Goal: Task Accomplishment & Management: Use online tool/utility

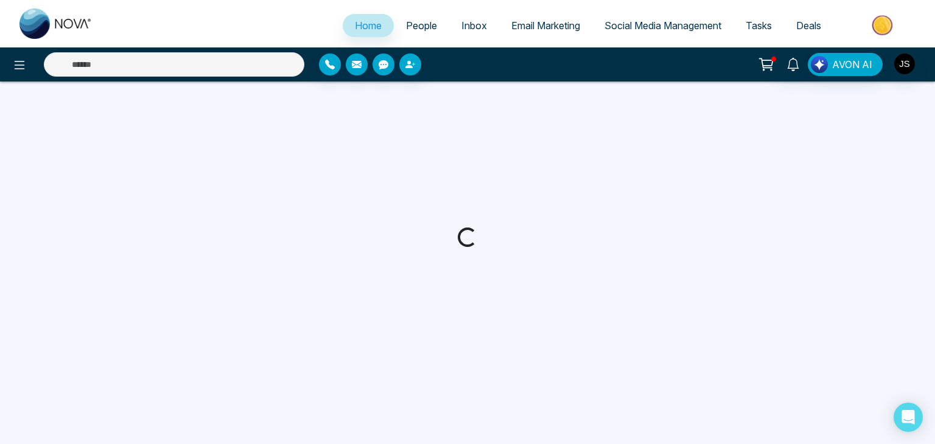
select select "*"
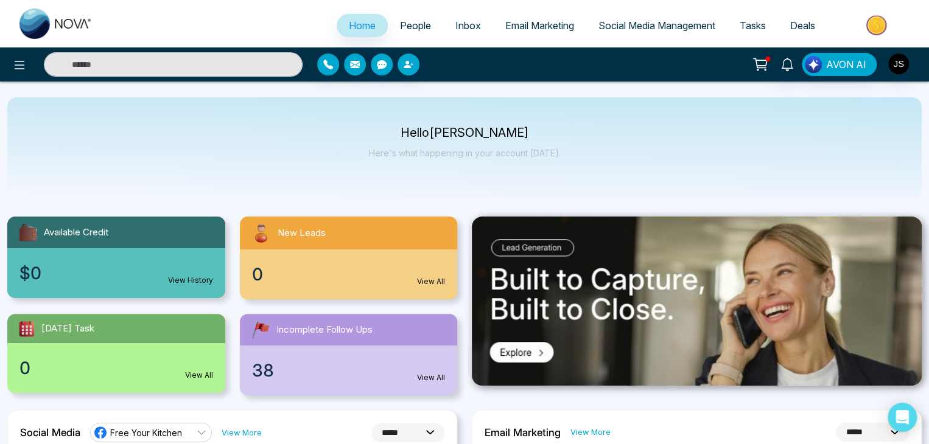
click at [640, 28] on span "Social Media Management" at bounding box center [656, 25] width 117 height 12
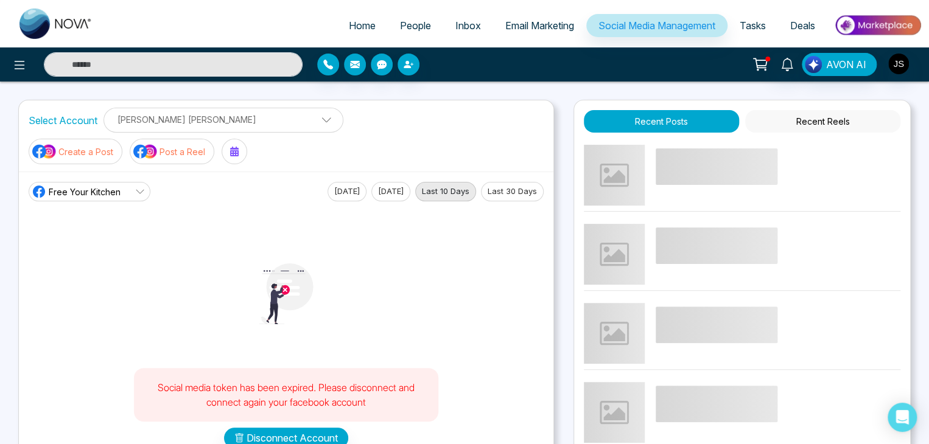
click at [127, 182] on link "Free Your Kitchen" at bounding box center [90, 191] width 122 height 19
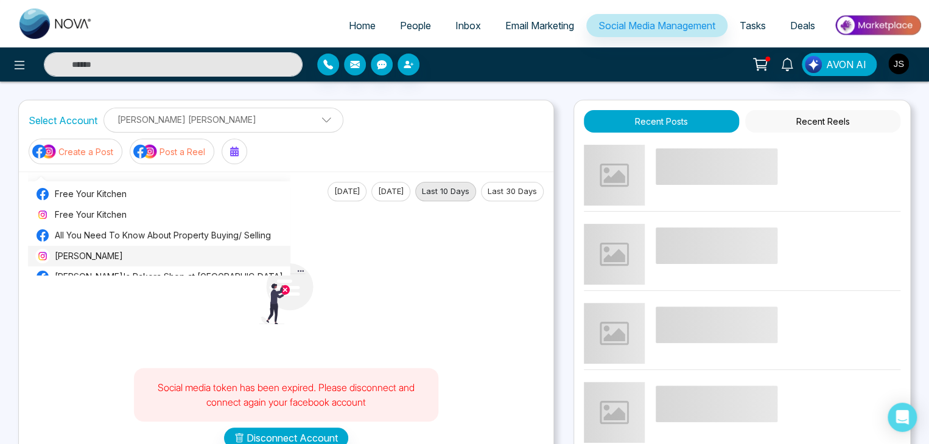
click at [112, 260] on span "[PERSON_NAME]" at bounding box center [169, 256] width 228 height 13
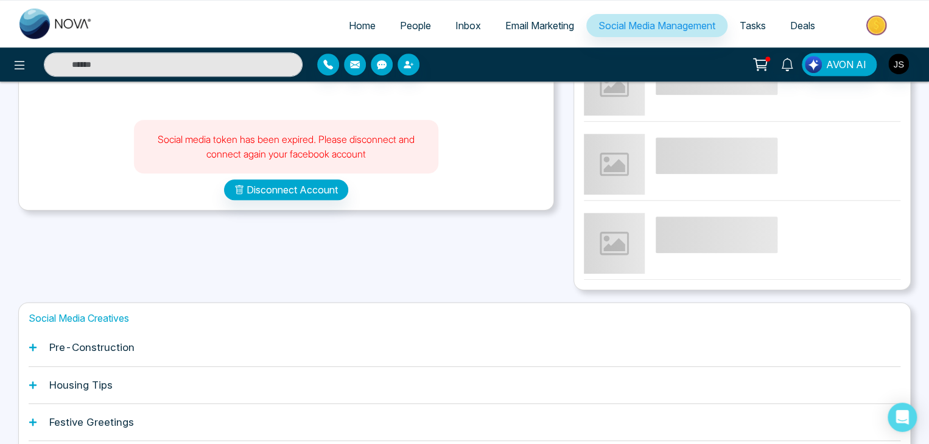
scroll to position [341, 0]
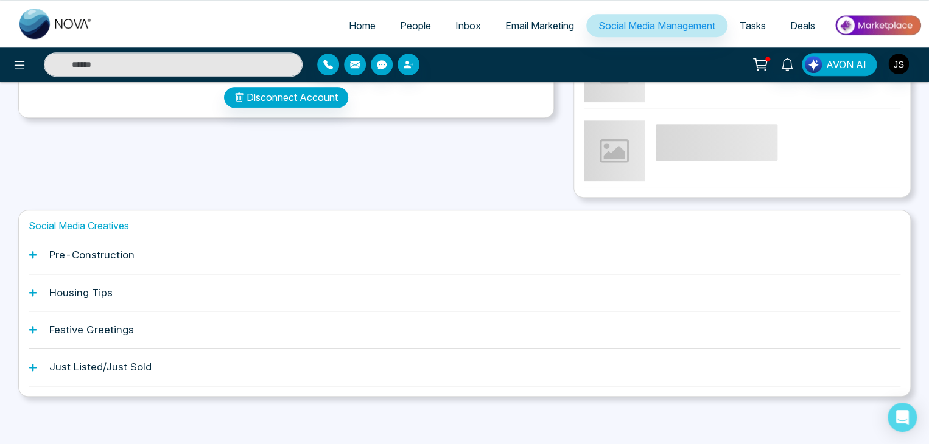
click at [33, 368] on icon at bounding box center [33, 367] width 9 height 9
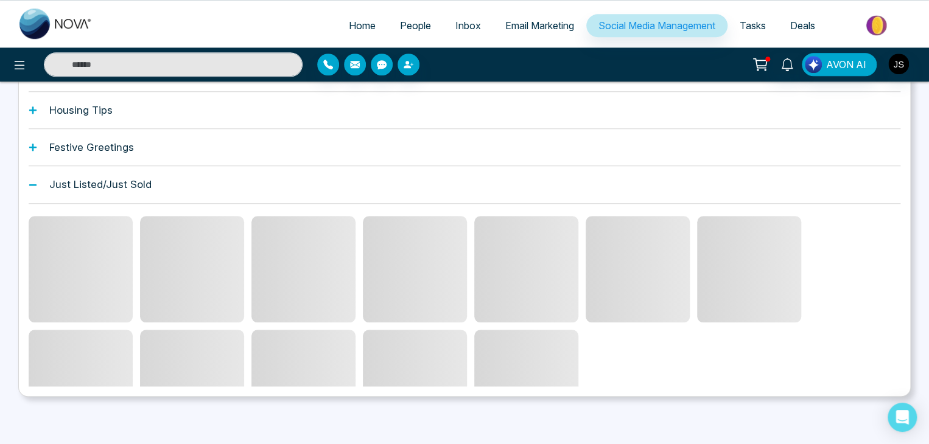
scroll to position [472, 0]
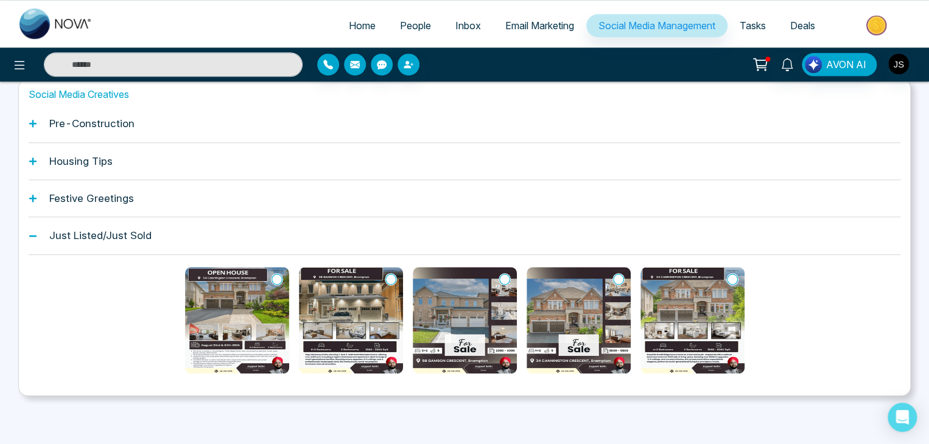
click at [245, 302] on img at bounding box center [237, 320] width 104 height 107
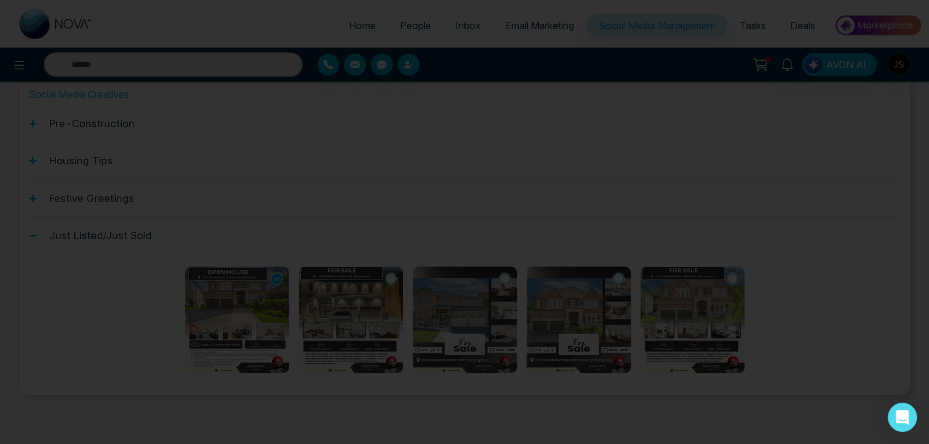
scroll to position [360, 0]
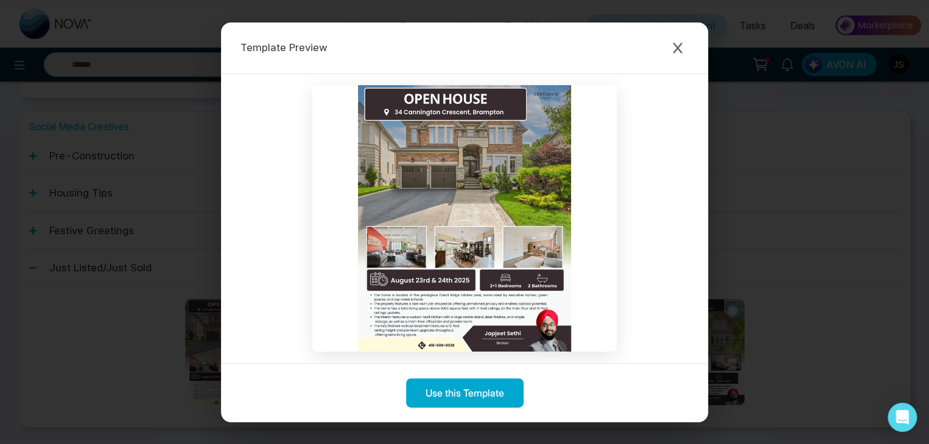
click at [438, 310] on img at bounding box center [464, 218] width 304 height 267
click at [680, 46] on icon "Close modal" at bounding box center [677, 48] width 12 height 12
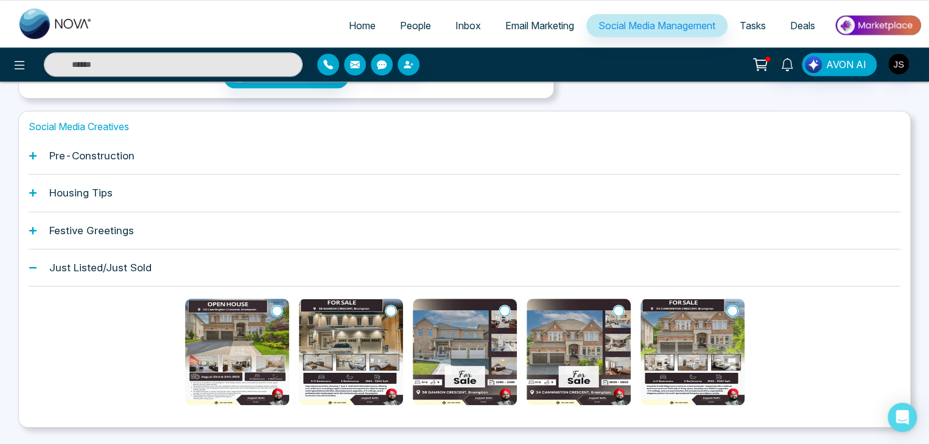
click at [349, 302] on img at bounding box center [351, 352] width 104 height 107
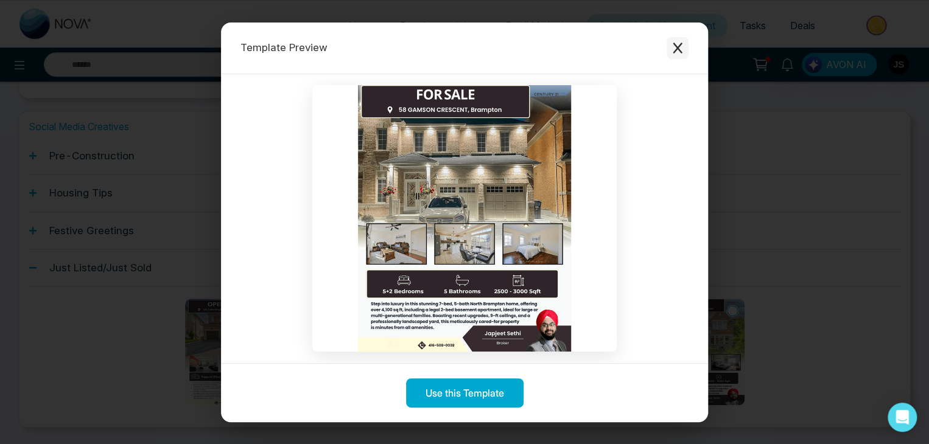
click at [674, 46] on icon "Close modal" at bounding box center [677, 48] width 12 height 12
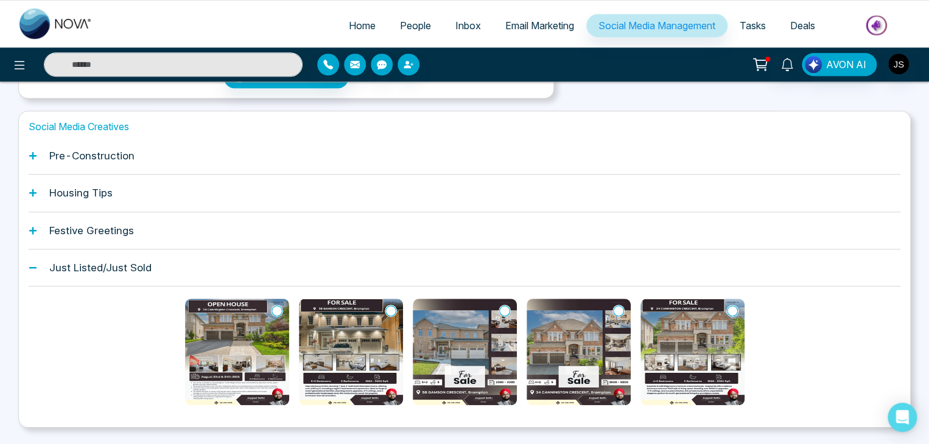
click at [482, 308] on img at bounding box center [465, 352] width 104 height 107
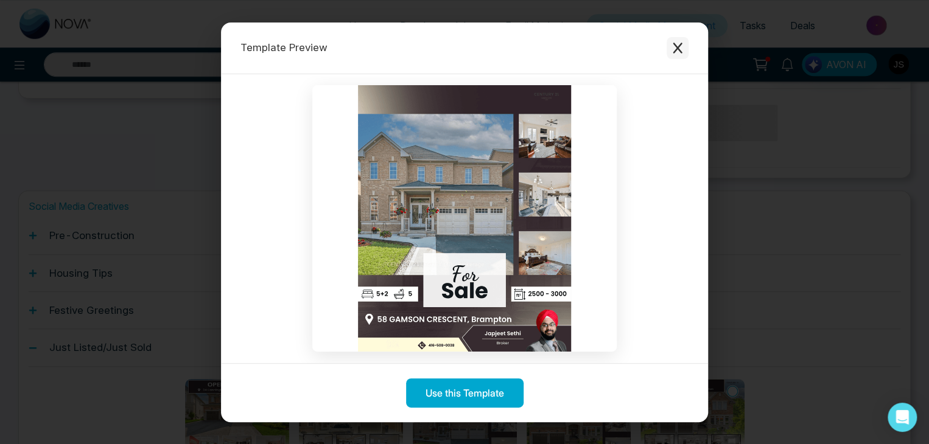
click at [676, 46] on icon "Close modal" at bounding box center [676, 48] width 9 height 11
